Goal: Book appointment/travel/reservation

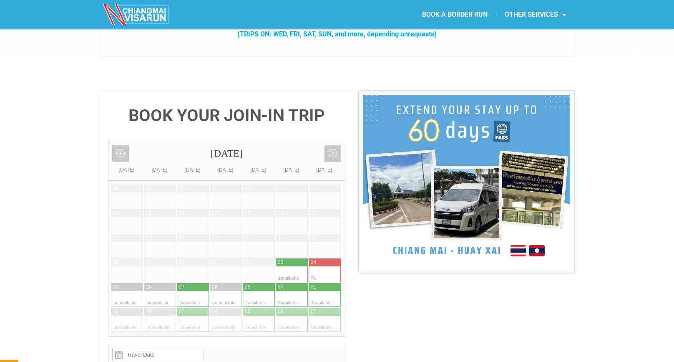
scroll to position [151, 0]
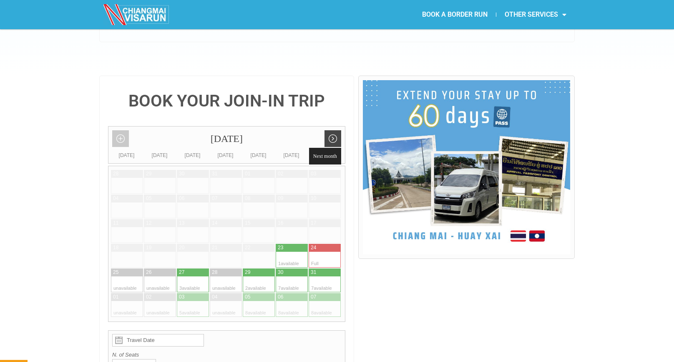
click at [334, 130] on link "Next month" at bounding box center [332, 138] width 17 height 17
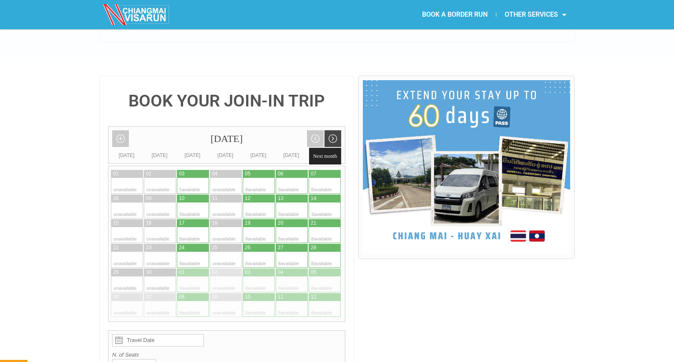
click at [334, 130] on link "Next month" at bounding box center [332, 138] width 17 height 17
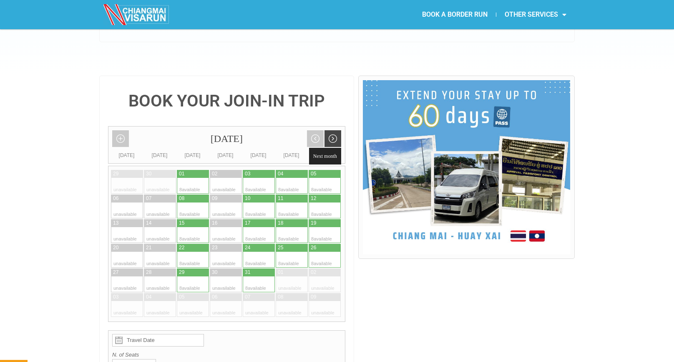
click at [334, 130] on link "Next month" at bounding box center [332, 138] width 17 height 17
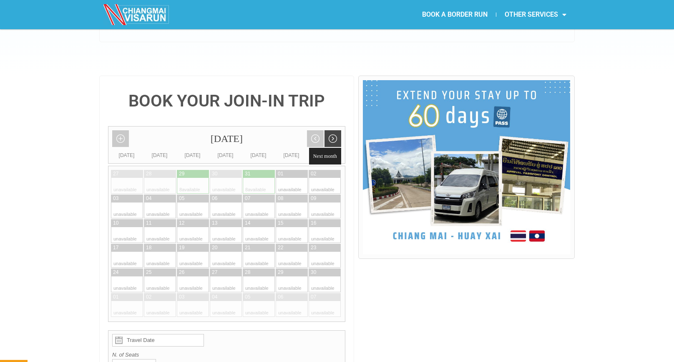
click at [334, 130] on link "Next month" at bounding box center [332, 138] width 17 height 17
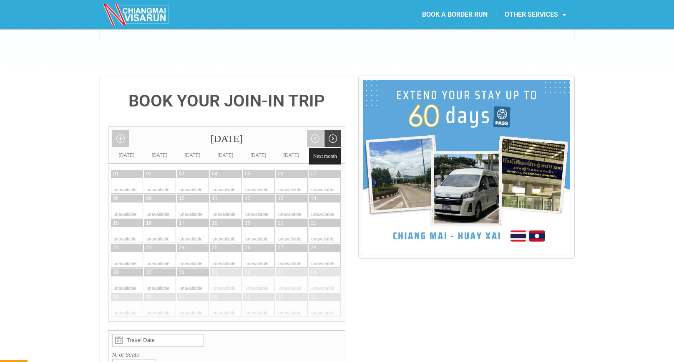
click at [334, 130] on link "Next month" at bounding box center [332, 138] width 17 height 17
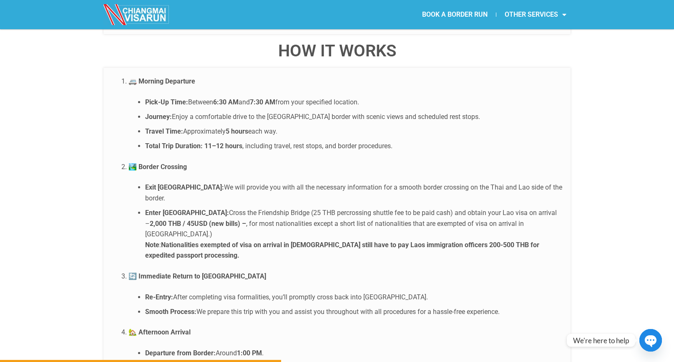
scroll to position [1590, 0]
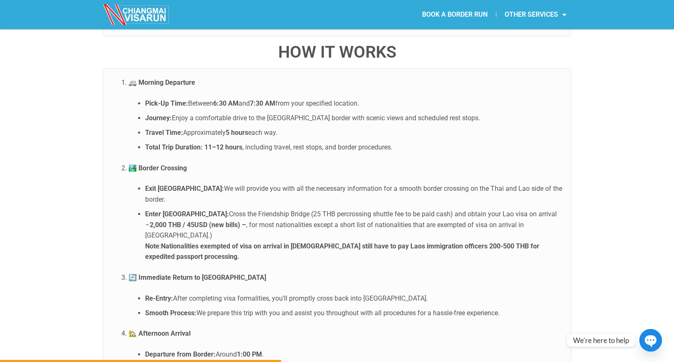
drag, startPoint x: 206, startPoint y: 127, endPoint x: 239, endPoint y: 127, distance: 32.5
click at [239, 143] on strong "11–12 hours" at bounding box center [223, 147] width 38 height 8
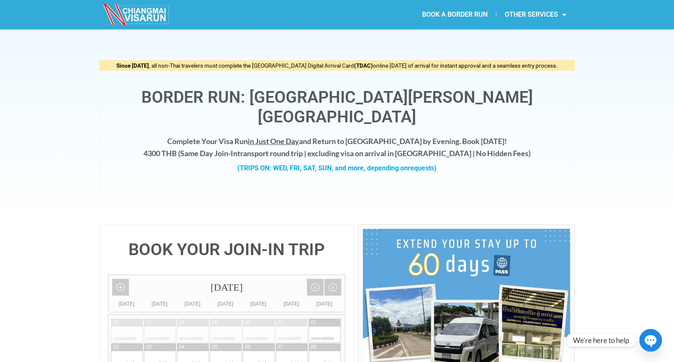
scroll to position [0, 0]
